Goal: Task Accomplishment & Management: Manage account settings

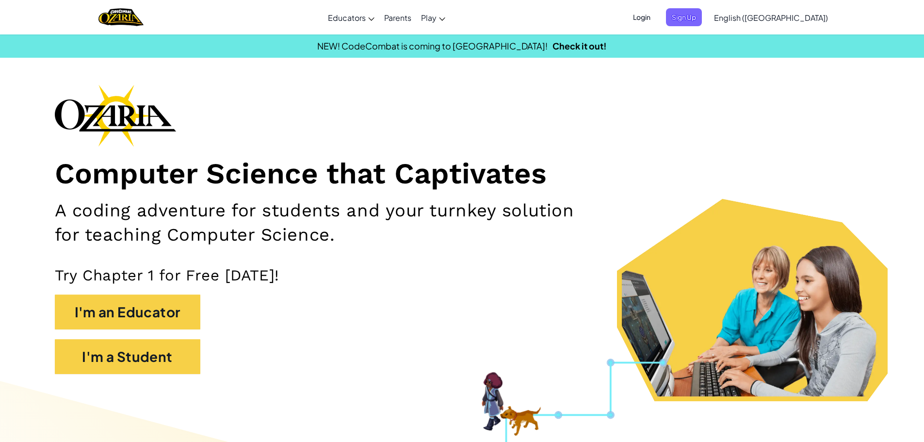
click at [656, 12] on span "Login" at bounding box center [641, 17] width 29 height 18
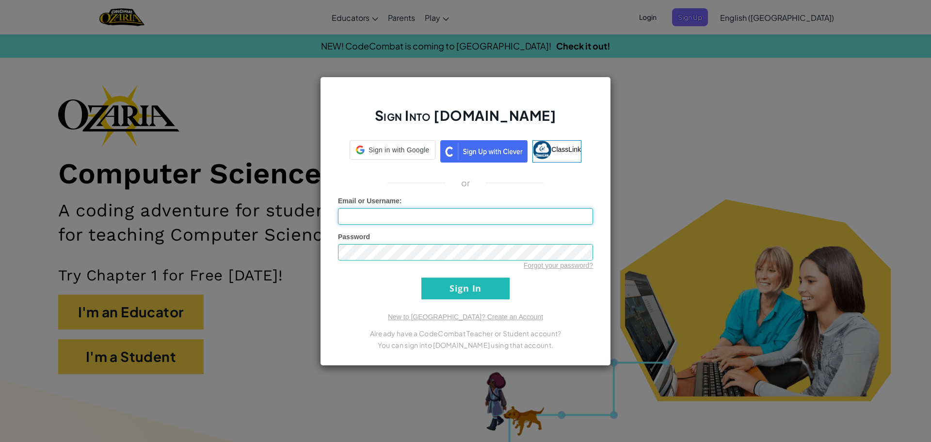
click at [445, 212] on input "Email or Username :" at bounding box center [465, 216] width 255 height 16
click at [356, 219] on input "AL007191223" at bounding box center [465, 216] width 255 height 16
click at [397, 242] on div "Password Forgot your password?" at bounding box center [465, 251] width 255 height 38
click at [402, 213] on input "AL07191223" at bounding box center [465, 216] width 255 height 16
type input "[EMAIL_ADDRESS][DOMAIN_NAME]"
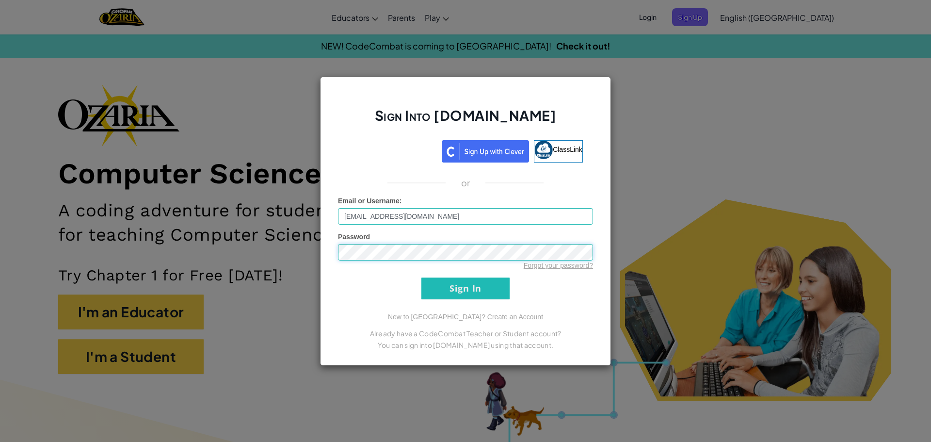
click at [421, 277] on input "Sign In" at bounding box center [465, 288] width 88 height 22
